Goal: Entertainment & Leisure: Consume media (video, audio)

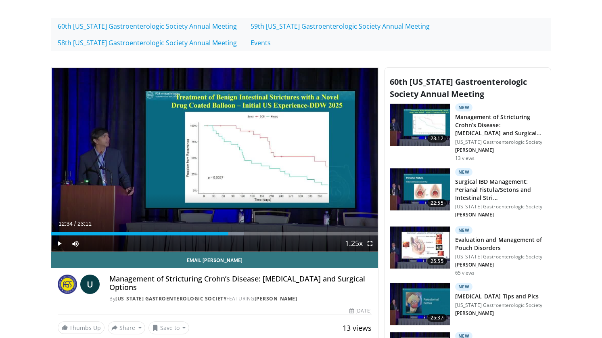
click at [111, 234] on div "Progress Bar" at bounding box center [111, 233] width 1 height 3
click at [56, 246] on span "Video Player" at bounding box center [59, 243] width 16 height 16
click at [371, 244] on span "Video Player" at bounding box center [370, 243] width 16 height 16
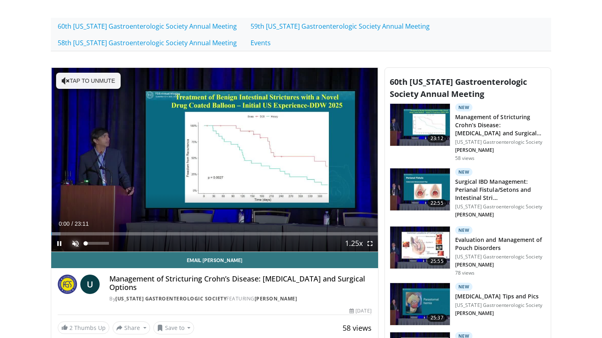
click at [74, 245] on span "Video Player" at bounding box center [75, 243] width 16 height 16
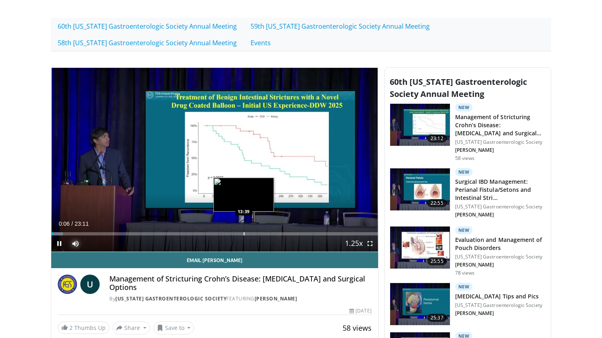
click at [244, 232] on div "Progress Bar" at bounding box center [244, 233] width 1 height 3
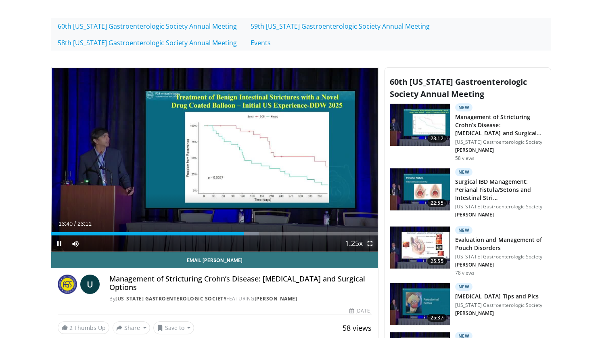
click at [370, 243] on span "Video Player" at bounding box center [370, 243] width 16 height 16
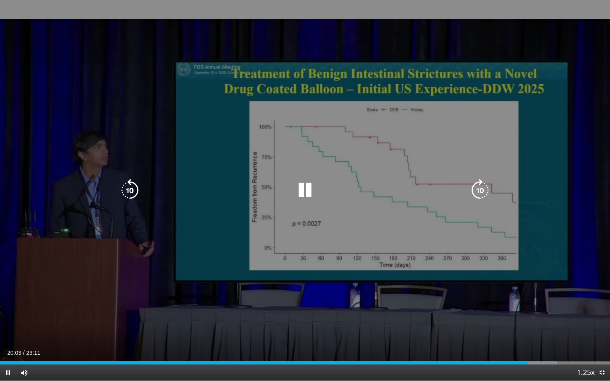
click at [304, 191] on icon "Video Player" at bounding box center [305, 190] width 23 height 23
click at [303, 191] on icon "Video Player" at bounding box center [305, 190] width 23 height 23
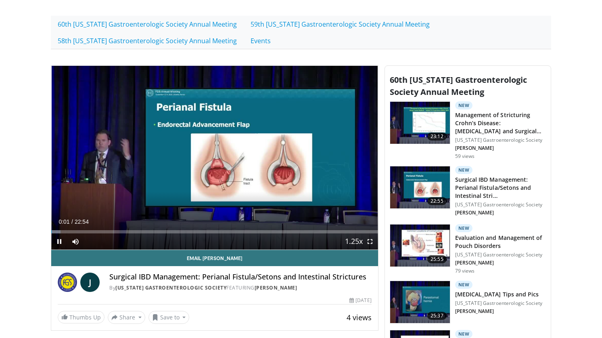
scroll to position [197, 0]
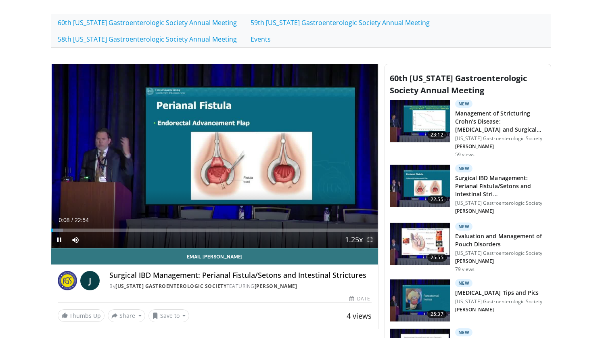
click at [370, 241] on span "Video Player" at bounding box center [370, 240] width 16 height 16
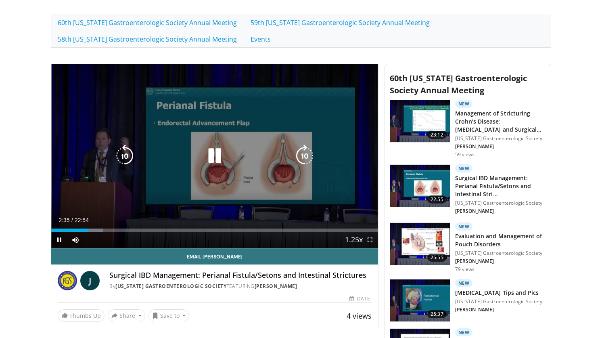
click at [128, 154] on icon "Video Player" at bounding box center [124, 155] width 23 height 23
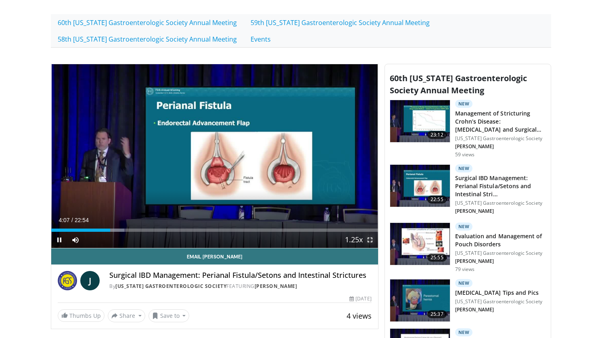
click at [370, 236] on span "Video Player" at bounding box center [370, 240] width 16 height 16
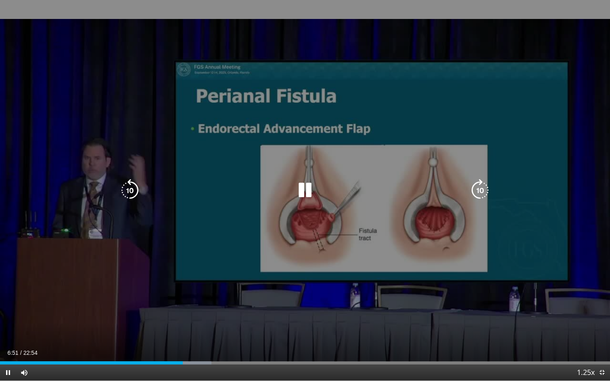
click at [305, 188] on icon "Video Player" at bounding box center [305, 190] width 23 height 23
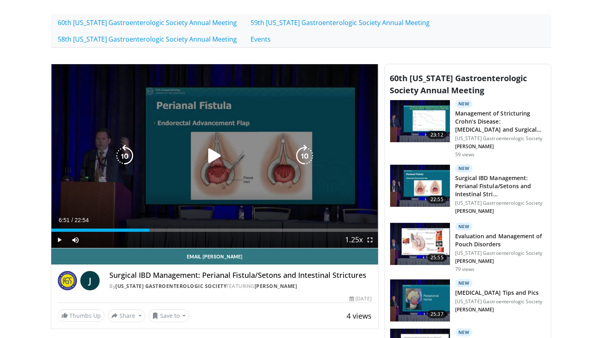
click at [213, 155] on icon "Video Player" at bounding box center [214, 155] width 23 height 23
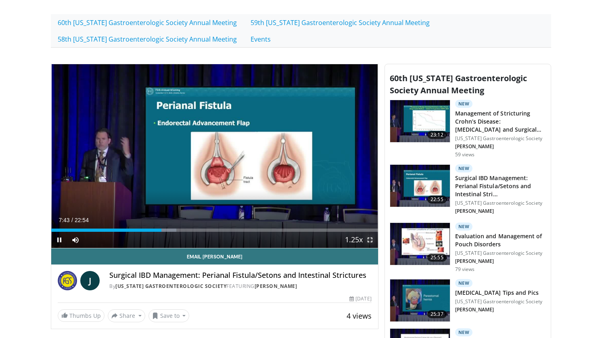
click at [372, 242] on span "Video Player" at bounding box center [370, 240] width 16 height 16
click at [373, 240] on span "Video Player" at bounding box center [370, 240] width 16 height 16
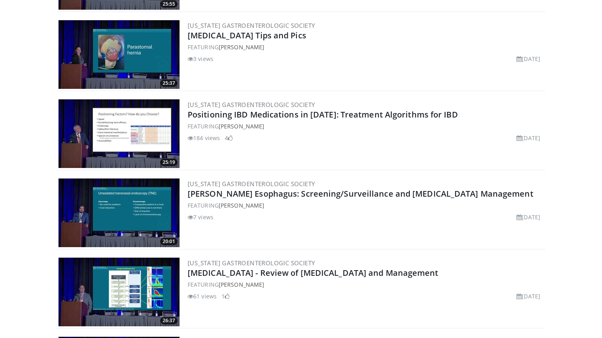
scroll to position [522, 0]
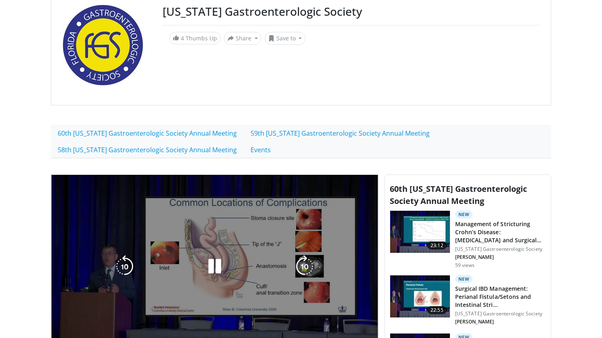
scroll to position [66, 0]
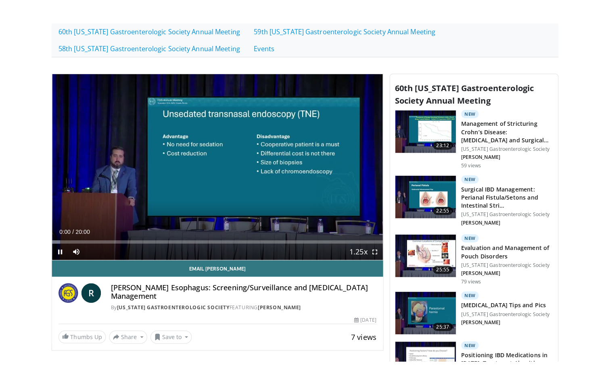
scroll to position [260, 0]
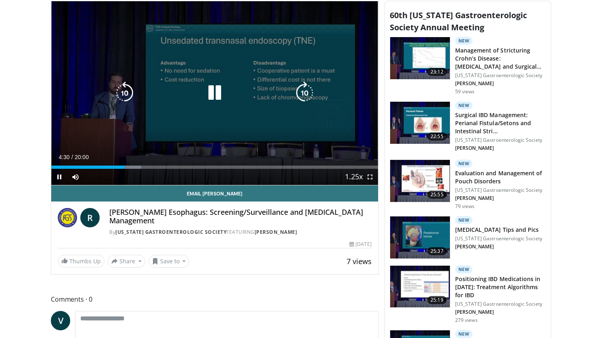
click at [130, 92] on icon "Video Player" at bounding box center [124, 93] width 23 height 23
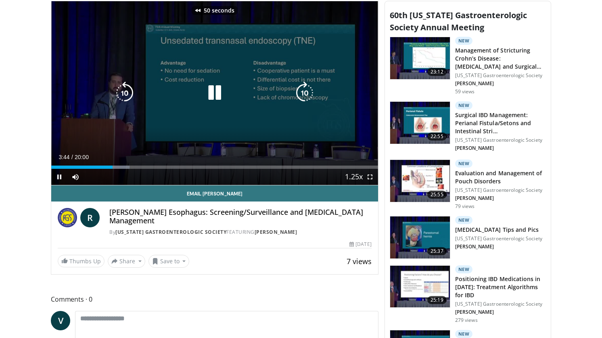
click at [126, 98] on icon "Video Player" at bounding box center [124, 93] width 23 height 23
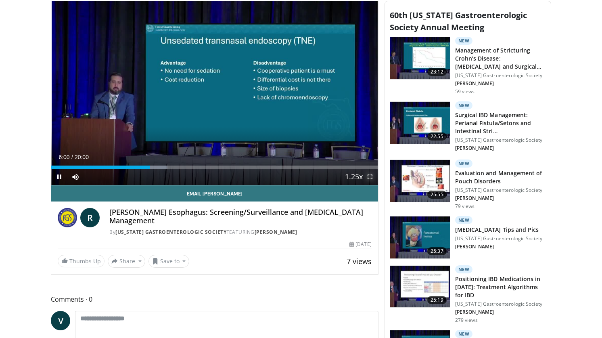
click at [372, 178] on span "Video Player" at bounding box center [370, 177] width 16 height 16
click at [372, 177] on span "Video Player" at bounding box center [370, 177] width 16 height 16
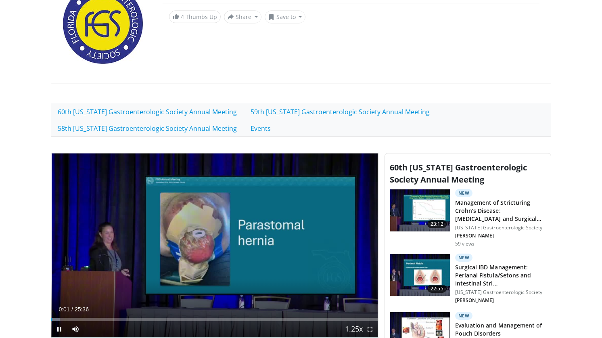
scroll to position [216, 0]
